Goal: Task Accomplishment & Management: Complete application form

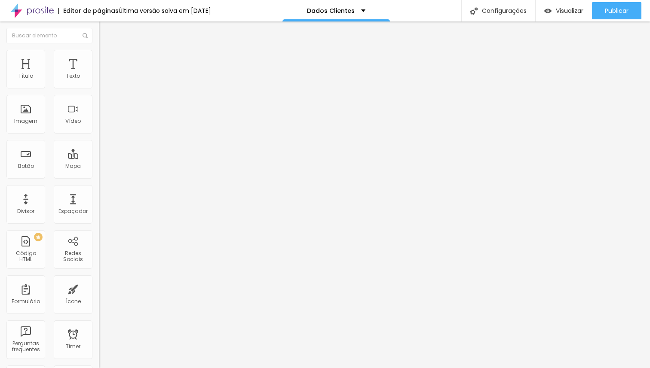
click at [107, 59] on span "Estilo" at bounding box center [113, 55] width 13 height 7
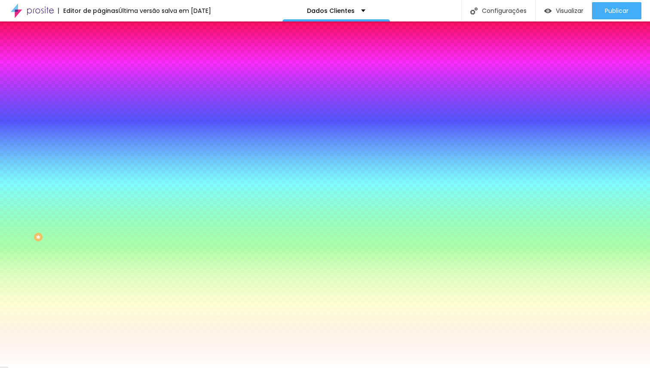
click at [99, 58] on li "Avançado" at bounding box center [148, 62] width 99 height 9
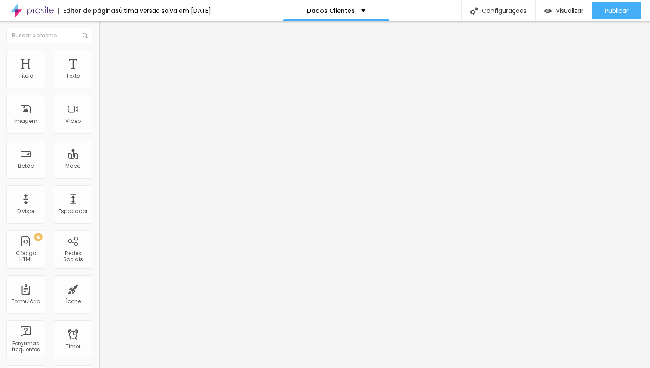
click at [99, 86] on span at bounding box center [101, 89] width 5 height 7
drag, startPoint x: 268, startPoint y: 278, endPoint x: 156, endPoint y: 273, distance: 111.8
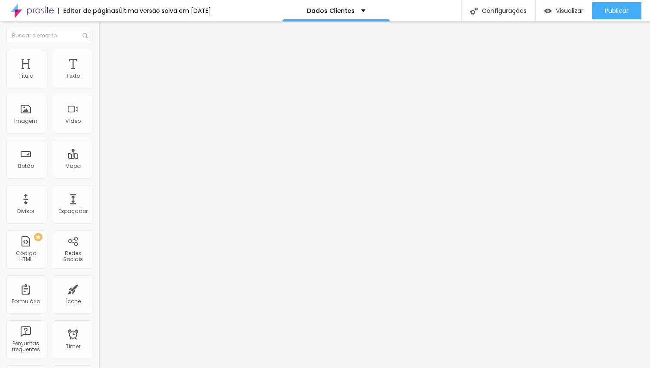
type input "Pacote escolhido"
drag, startPoint x: 246, startPoint y: 261, endPoint x: 201, endPoint y: 260, distance: 45.1
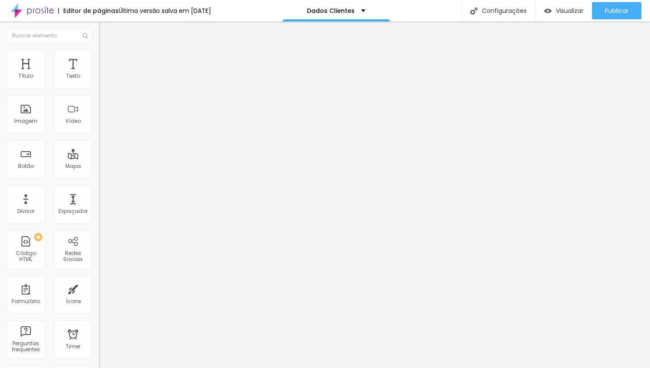
type input "Luz"
drag, startPoint x: 262, startPoint y: 281, endPoint x: 213, endPoint y: 282, distance: 49.4
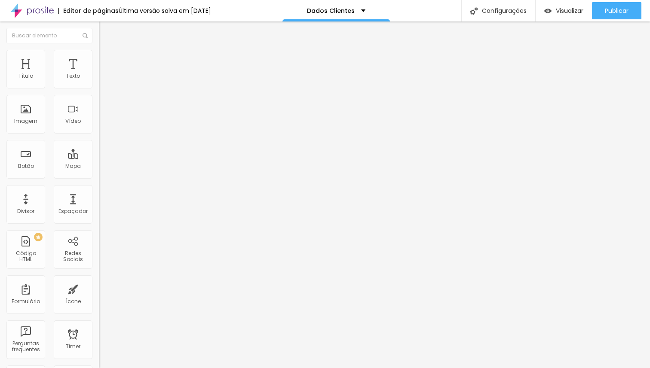
type input "Alma"
drag, startPoint x: 246, startPoint y: 301, endPoint x: 199, endPoint y: 299, distance: 46.9
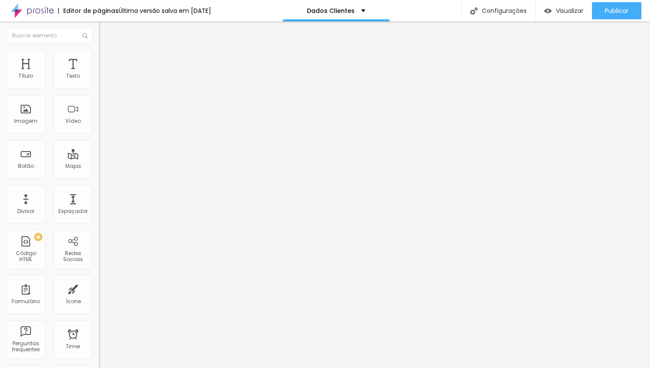
type input "Coração"
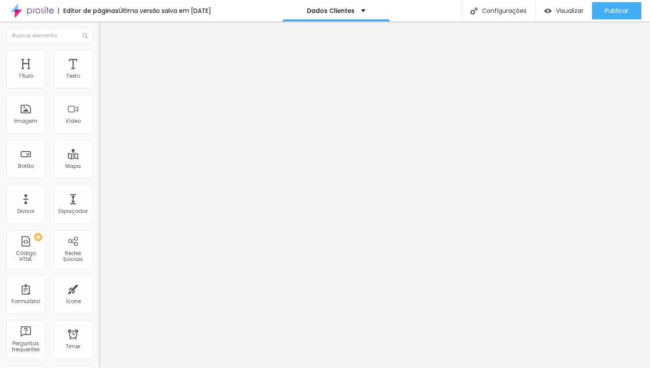
scroll to position [600, 0]
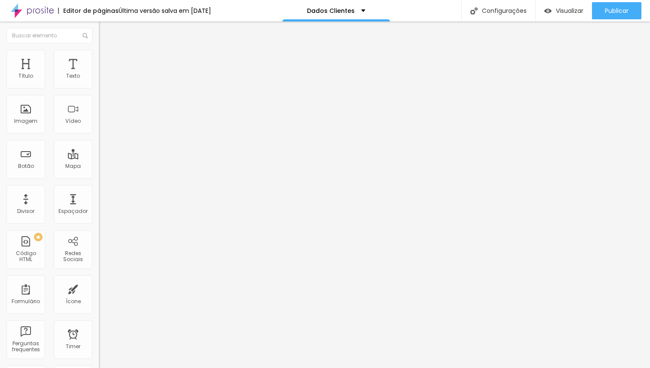
drag, startPoint x: 291, startPoint y: 240, endPoint x: 284, endPoint y: 120, distance: 120.5
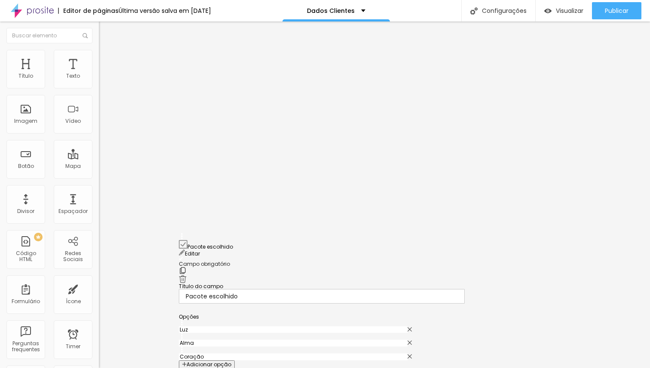
scroll to position [513, 0]
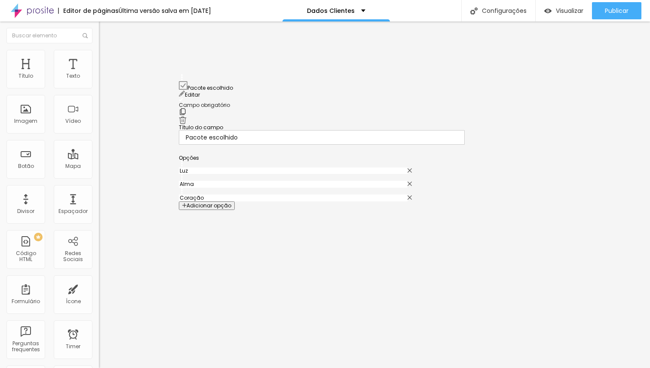
drag, startPoint x: 181, startPoint y: 244, endPoint x: 171, endPoint y: 85, distance: 159.3
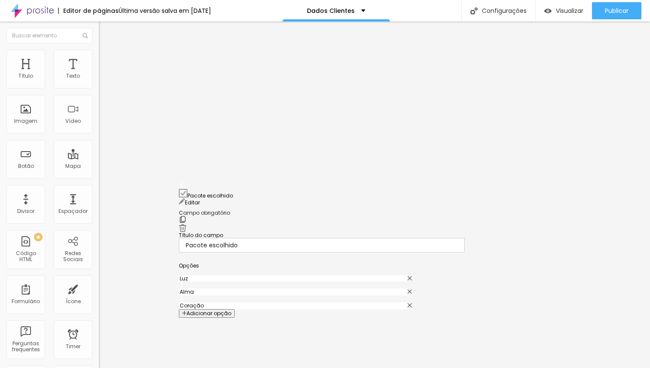
scroll to position [373, 0]
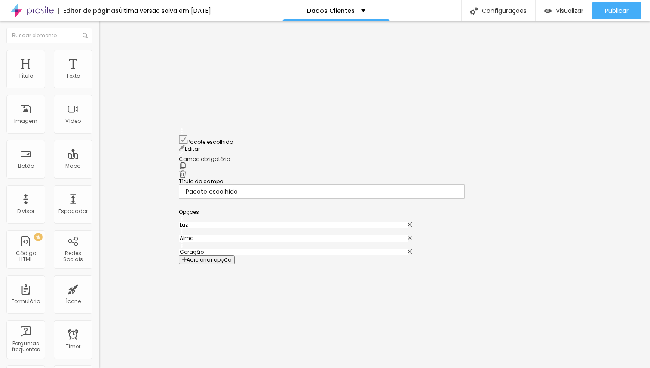
drag, startPoint x: 181, startPoint y: 296, endPoint x: 175, endPoint y: 150, distance: 146.2
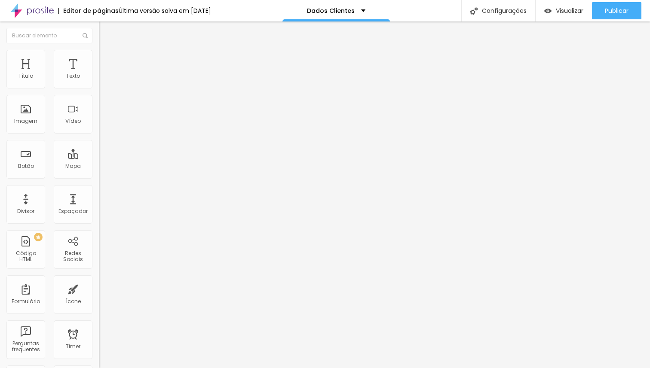
scroll to position [0, 0]
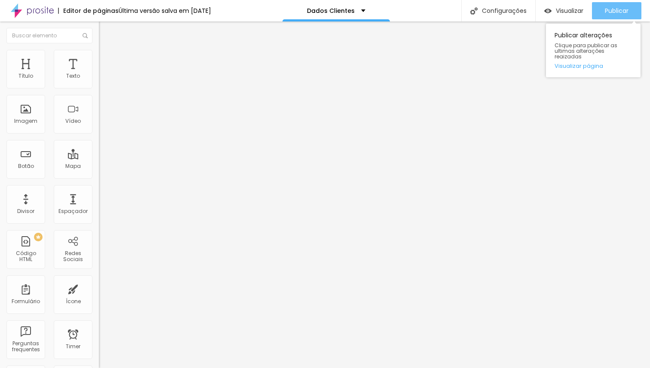
click at [631, 9] on button "Publicar" at bounding box center [616, 10] width 49 height 17
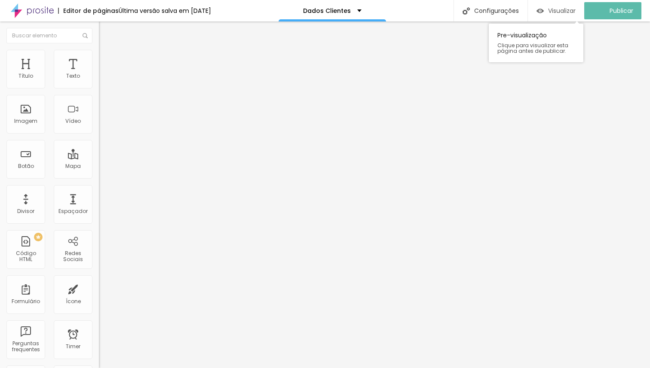
click at [560, 12] on span "Visualizar" at bounding box center [561, 10] width 27 height 7
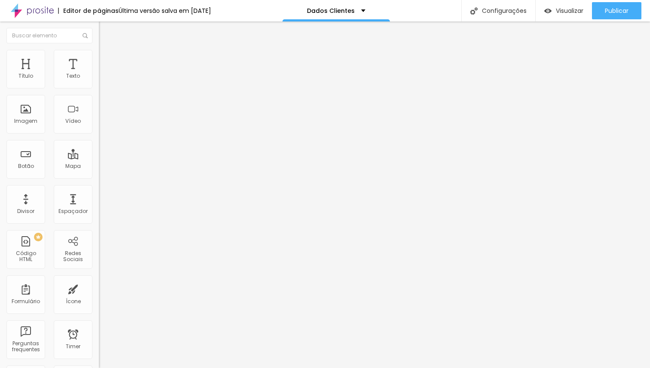
click at [99, 87] on img at bounding box center [101, 89] width 5 height 5
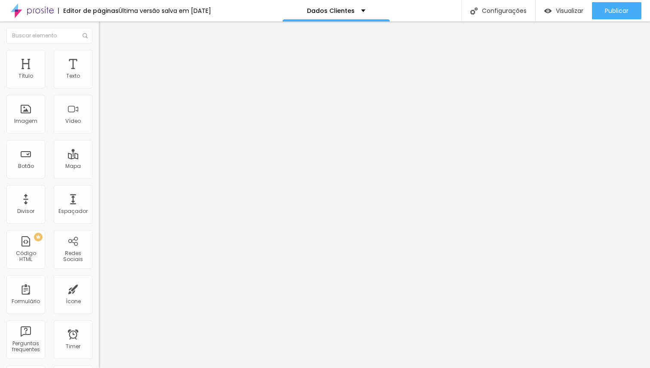
drag, startPoint x: 246, startPoint y: 279, endPoint x: 194, endPoint y: 275, distance: 51.7
type input "Pacote Escolhido"
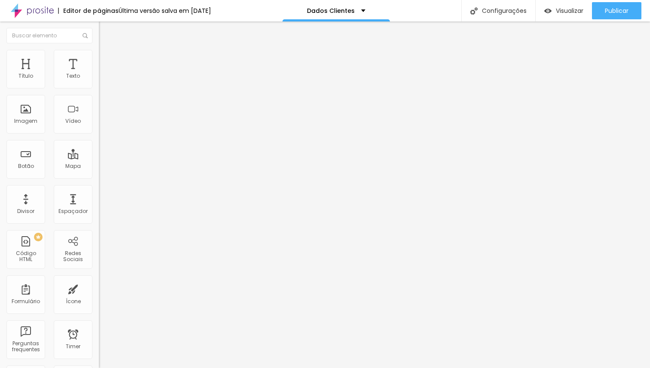
drag, startPoint x: 224, startPoint y: 286, endPoint x: 192, endPoint y: 284, distance: 32.8
type input "Luz"
drag, startPoint x: 253, startPoint y: 303, endPoint x: 198, endPoint y: 298, distance: 55.7
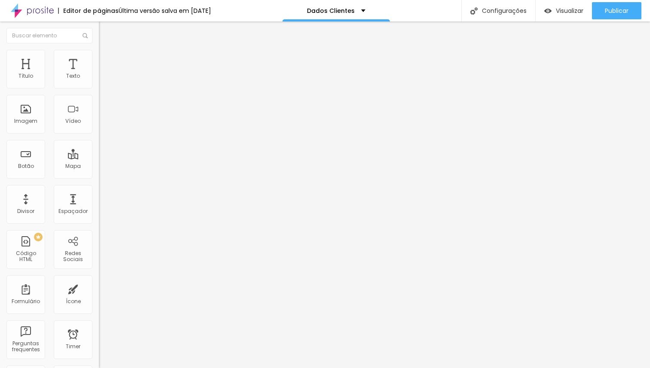
type input "Alma"
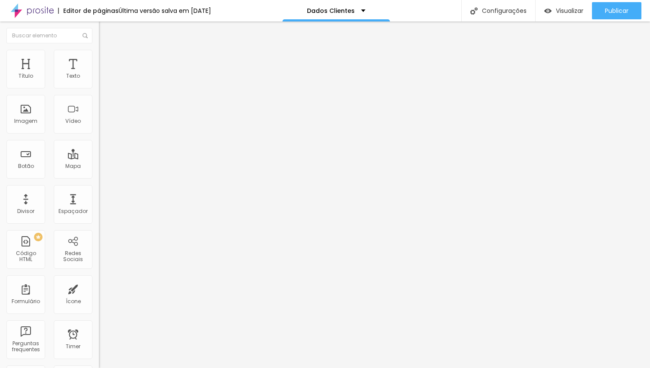
drag, startPoint x: 247, startPoint y: 211, endPoint x: 198, endPoint y: 208, distance: 48.2
type input "Coração"
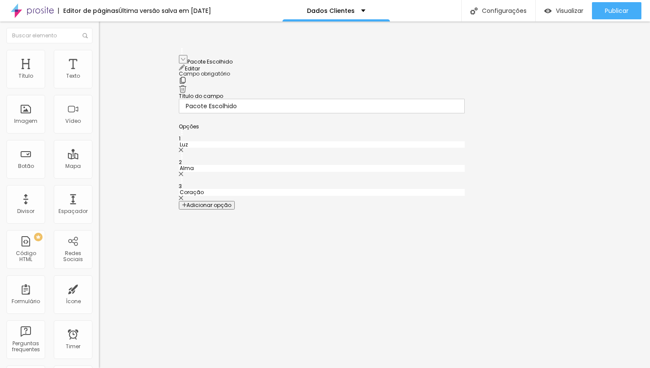
drag, startPoint x: 183, startPoint y: 178, endPoint x: 177, endPoint y: 74, distance: 104.5
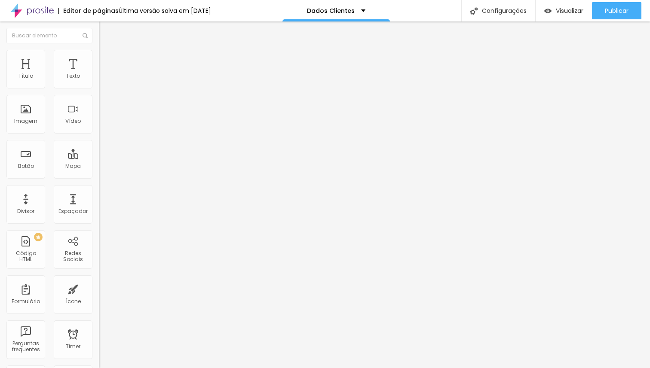
scroll to position [385, 0]
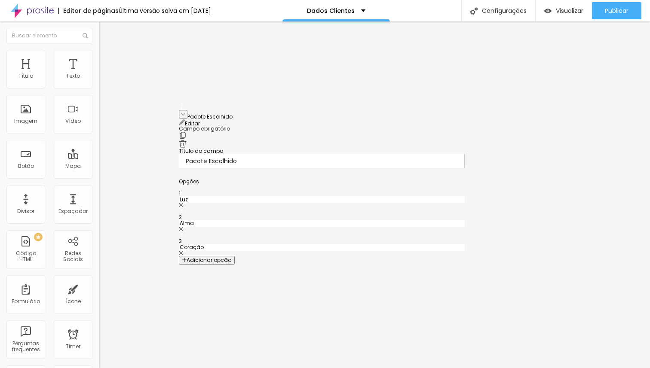
drag, startPoint x: 180, startPoint y: 263, endPoint x: 173, endPoint y: 128, distance: 135.1
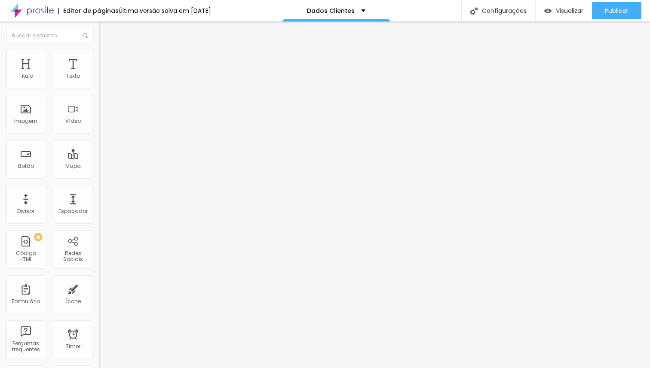
click at [625, 2] on div "Publicar Publicar alterações Clique para publicar as ultimas alterações reaizad…" at bounding box center [616, 10] width 49 height 21
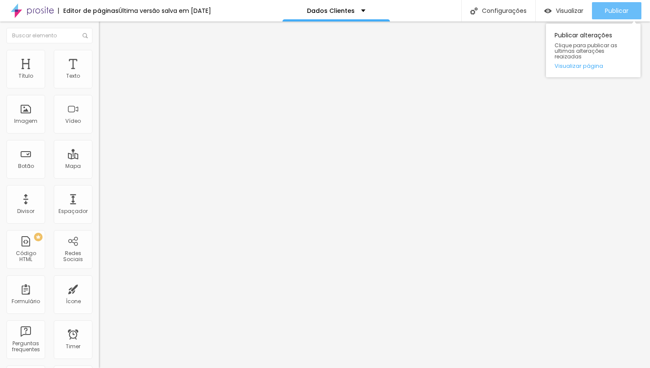
click at [622, 6] on div "Publicar" at bounding box center [616, 10] width 24 height 17
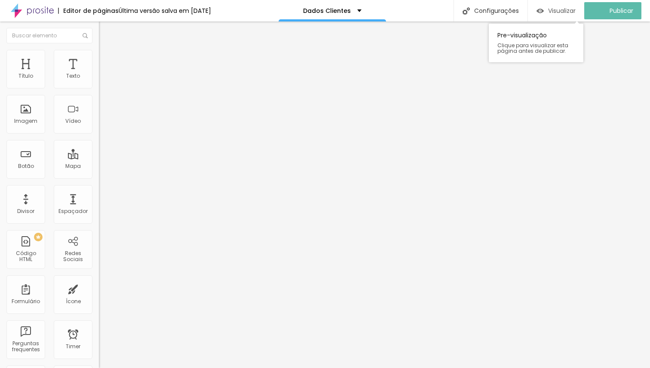
click at [558, 9] on span "Visualizar" at bounding box center [561, 10] width 27 height 7
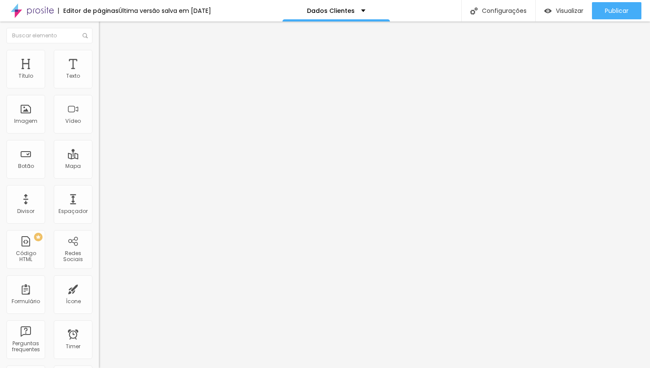
click at [99, 87] on img at bounding box center [101, 89] width 5 height 5
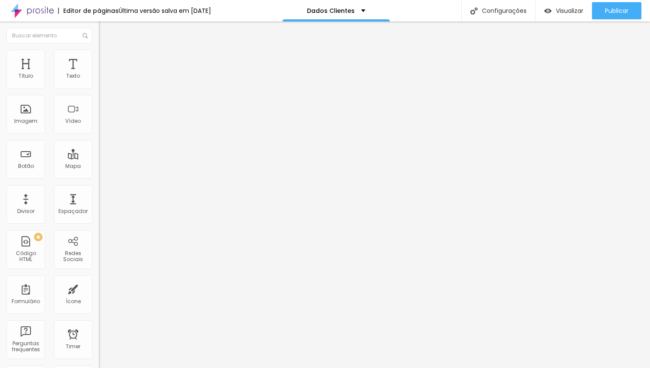
click at [99, 87] on img at bounding box center [101, 89] width 5 height 5
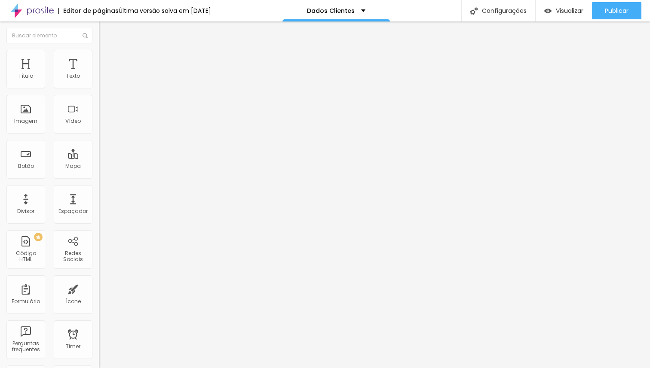
scroll to position [39, 0]
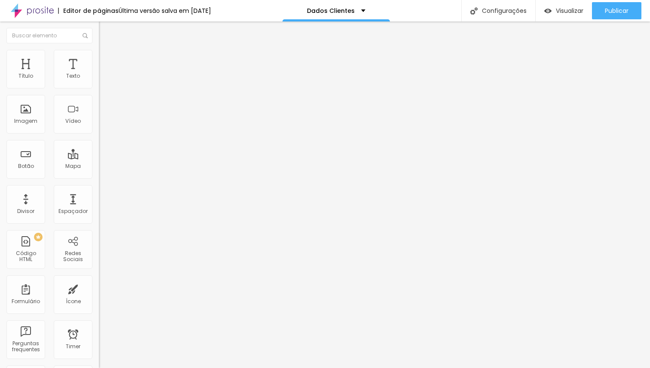
scroll to position [113, 0]
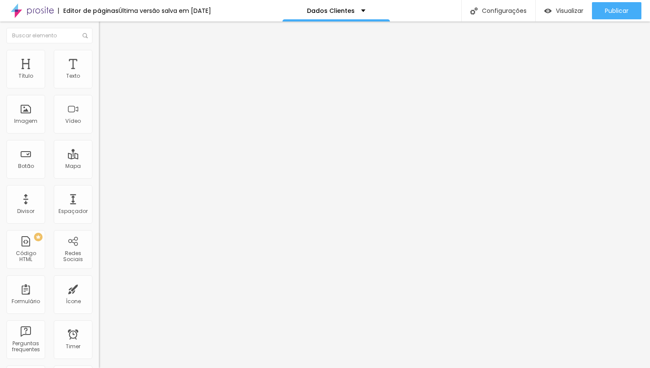
scroll to position [507, 0]
